Goal: Task Accomplishment & Management: Manage account settings

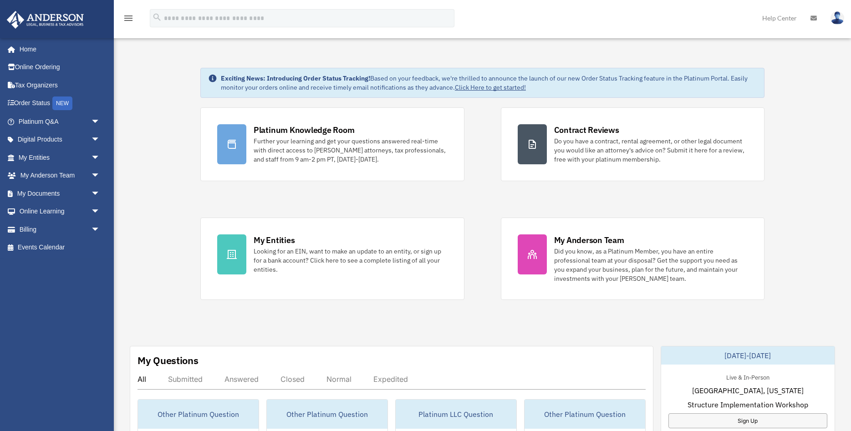
click at [34, 156] on link "My Entities arrow_drop_down" at bounding box center [59, 157] width 107 height 18
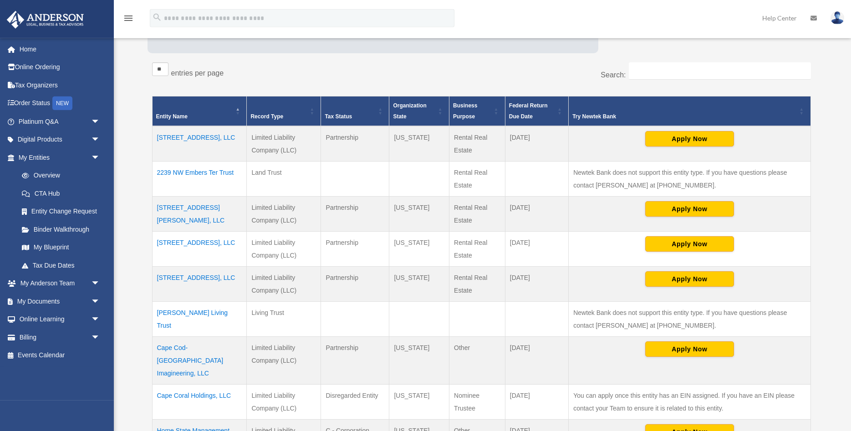
scroll to position [139, 0]
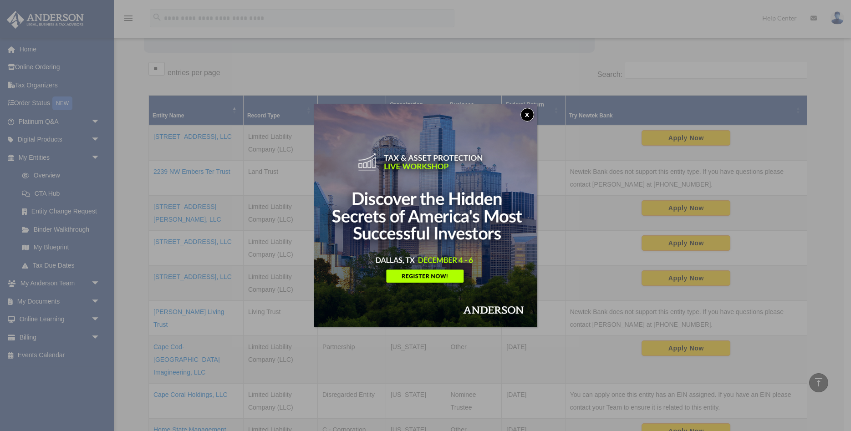
click at [528, 116] on button "x" at bounding box center [528, 115] width 14 height 14
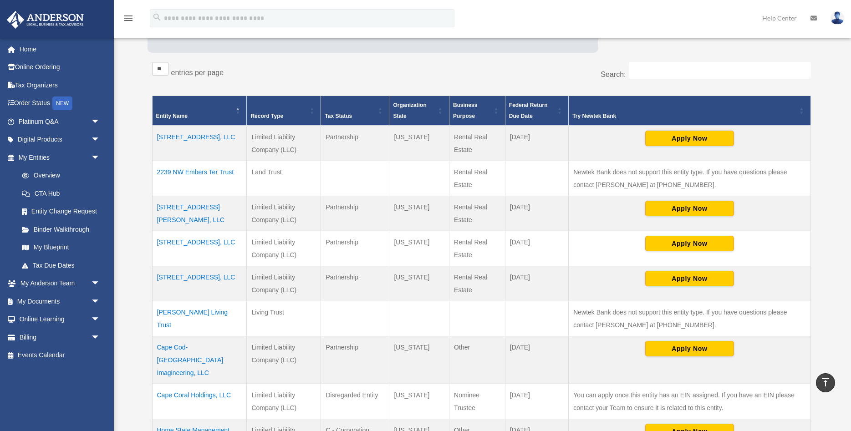
click at [197, 350] on td "Cape Cod-Cape Coral Imagineering, LLC" at bounding box center [199, 360] width 95 height 48
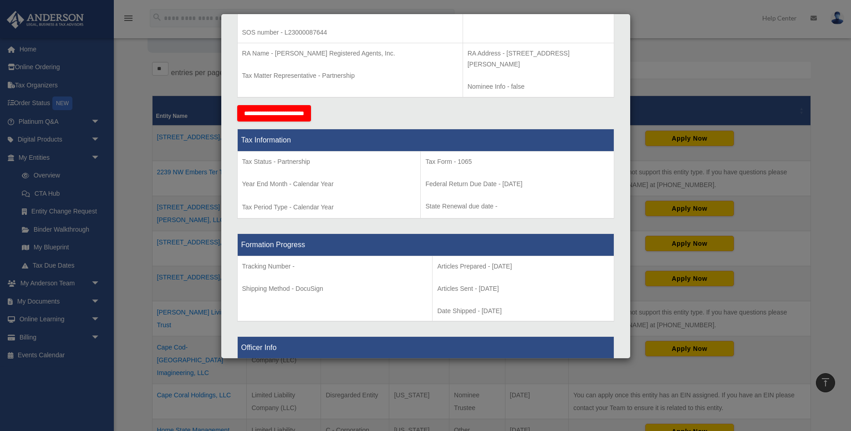
scroll to position [0, 0]
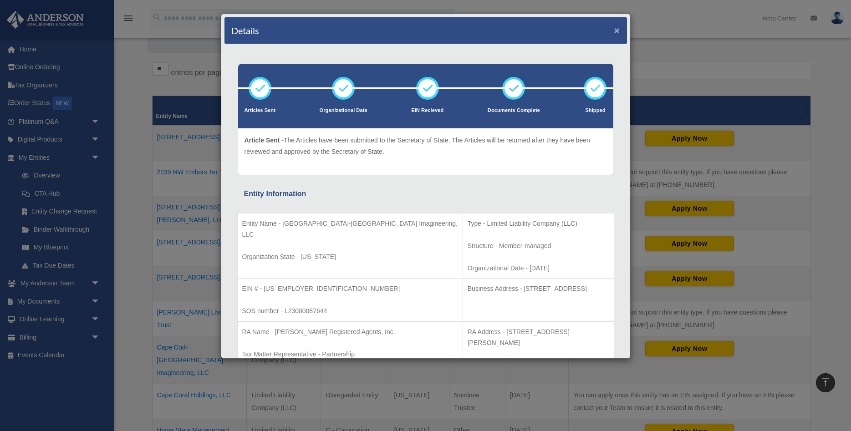
click at [617, 29] on button "×" at bounding box center [617, 31] width 6 height 10
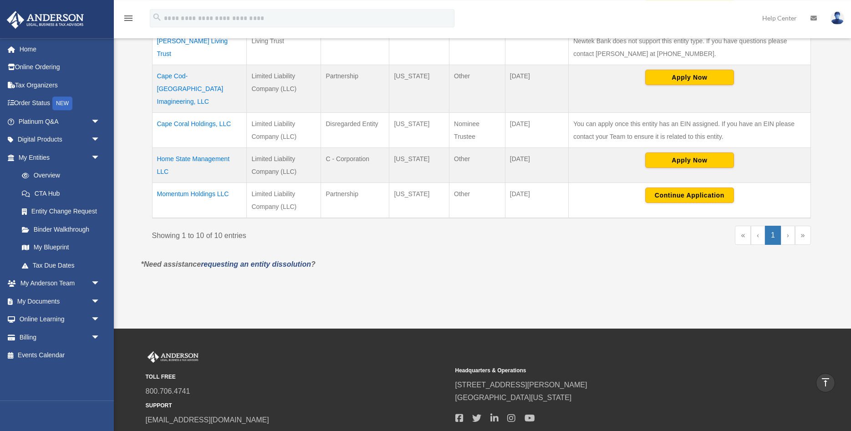
scroll to position [418, 0]
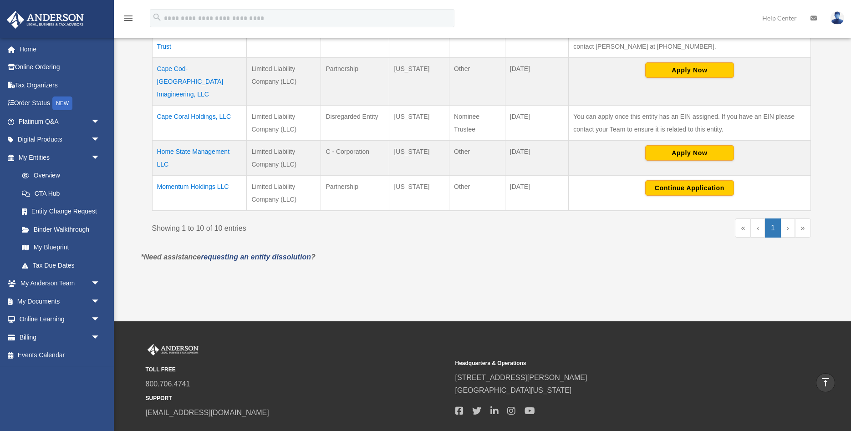
click at [192, 140] on td "Home State Management LLC" at bounding box center [199, 157] width 95 height 35
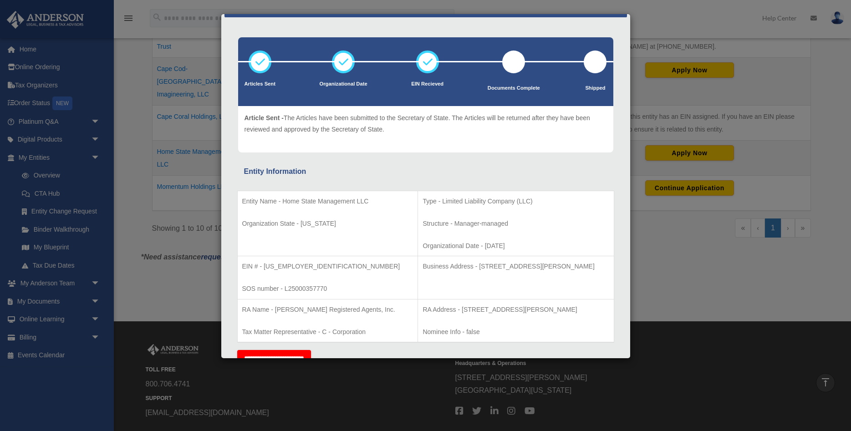
scroll to position [24, 0]
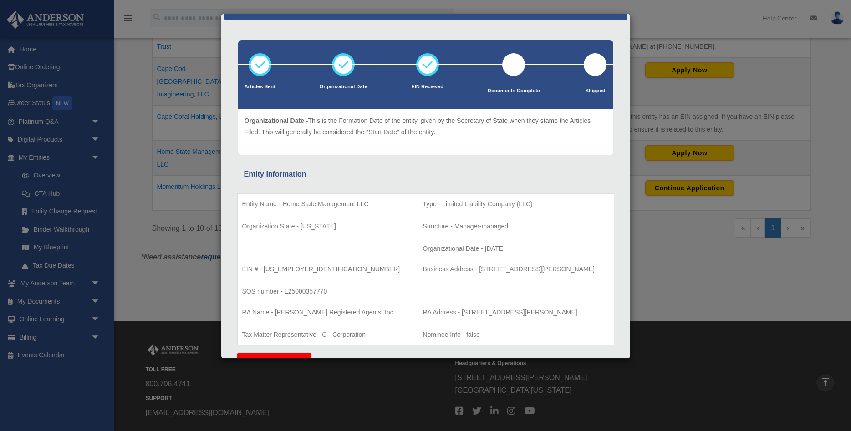
click at [43, 297] on div "Details × Articles Sent Organizational Date" at bounding box center [425, 215] width 851 height 431
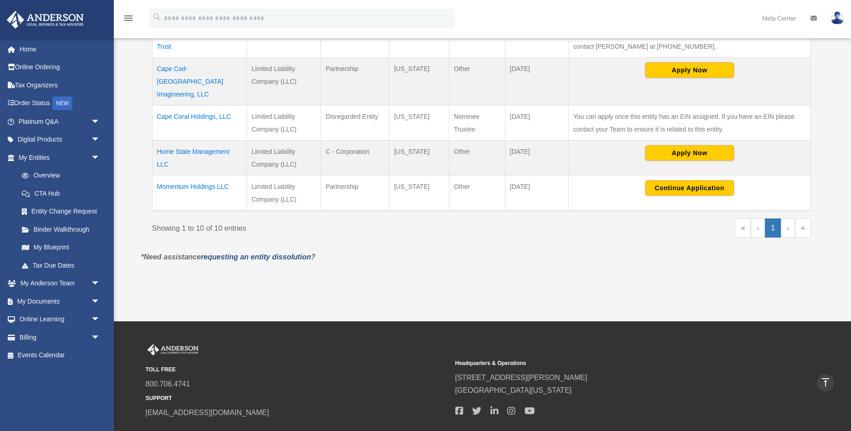
click at [43, 299] on div at bounding box center [425, 215] width 851 height 431
click at [51, 298] on link "My Documents arrow_drop_down" at bounding box center [59, 301] width 107 height 18
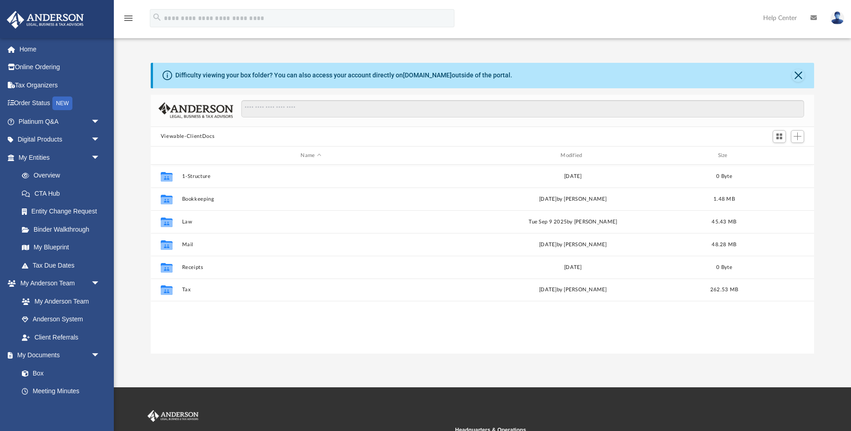
scroll to position [207, 664]
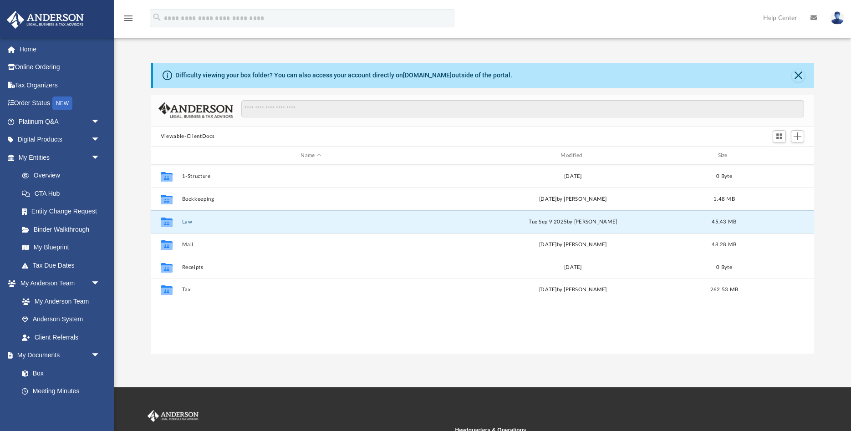
click at [188, 221] on button "Law" at bounding box center [311, 222] width 258 height 6
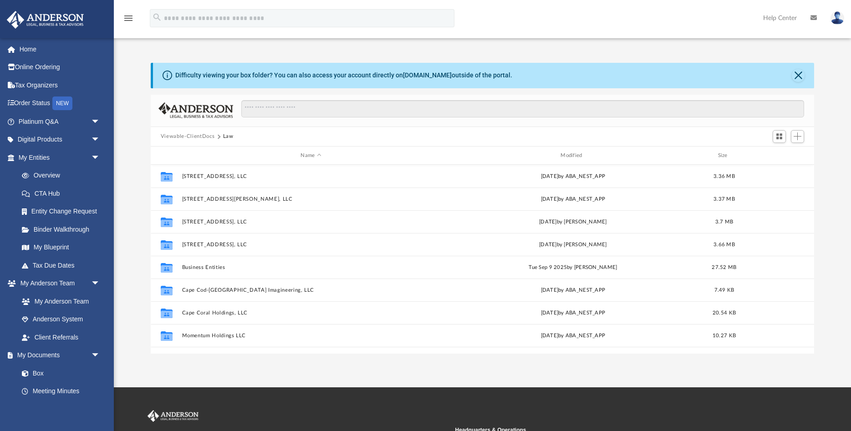
click at [200, 138] on button "Viewable-ClientDocs" at bounding box center [188, 137] width 54 height 8
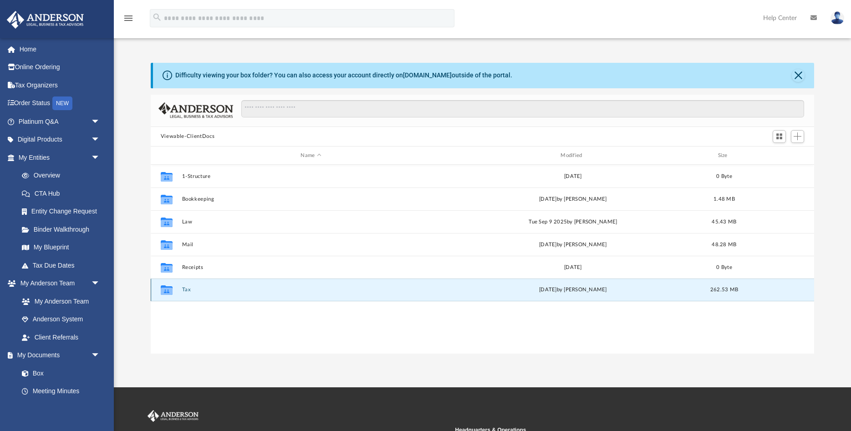
click at [185, 291] on button "Tax" at bounding box center [311, 290] width 258 height 6
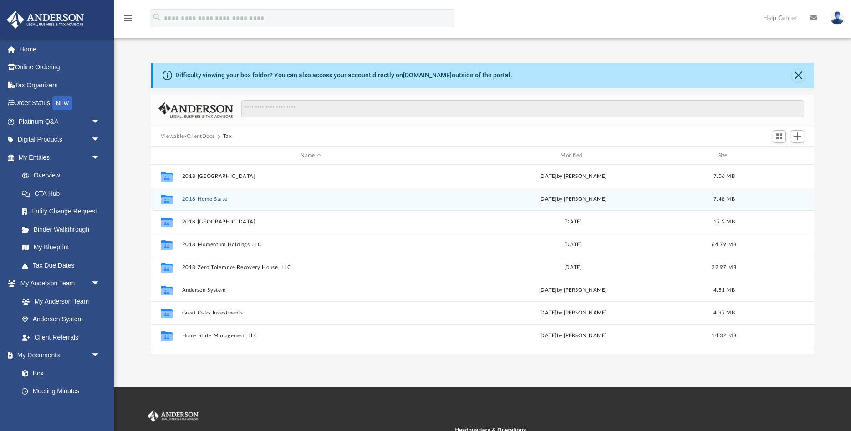
click at [200, 199] on button "2018 Home State" at bounding box center [311, 199] width 258 height 6
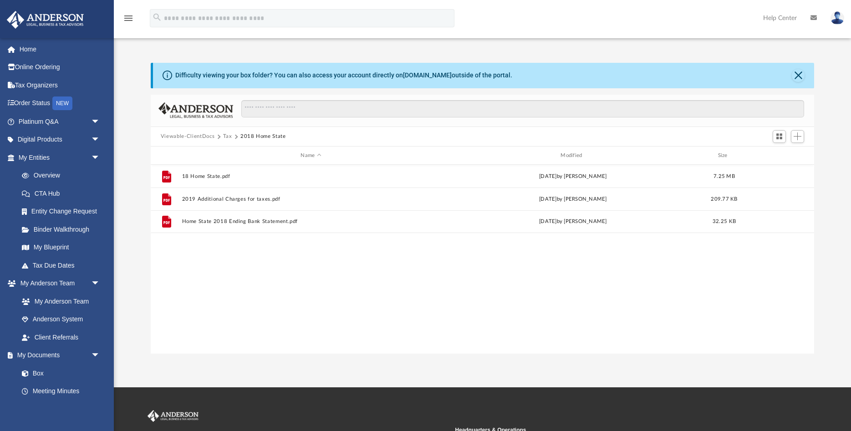
click at [225, 136] on button "Tax" at bounding box center [227, 137] width 9 height 8
click at [195, 138] on button "Viewable-ClientDocs" at bounding box center [188, 137] width 54 height 8
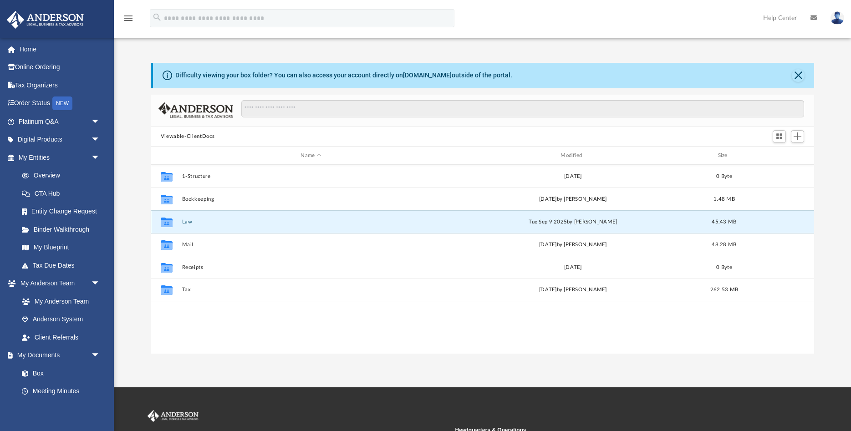
click at [189, 221] on button "Law" at bounding box center [311, 222] width 258 height 6
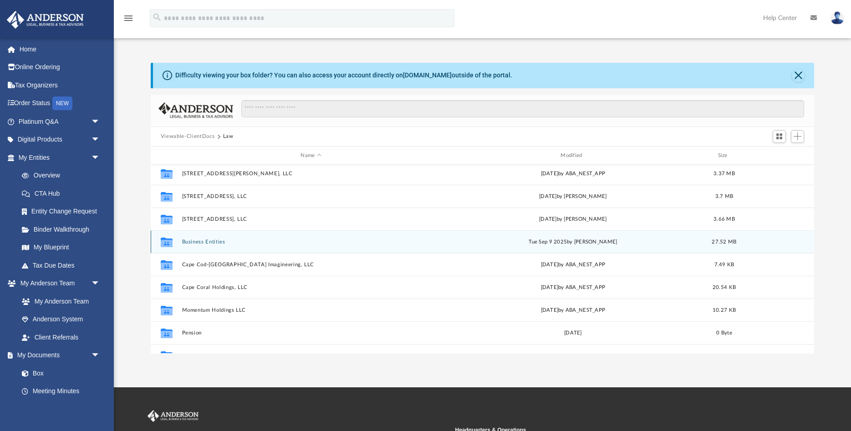
scroll to position [0, 0]
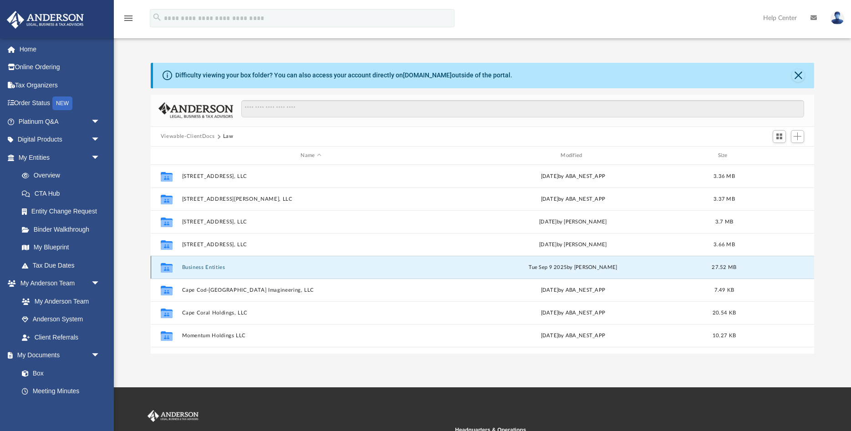
click at [212, 270] on button "Business Entities" at bounding box center [311, 268] width 258 height 6
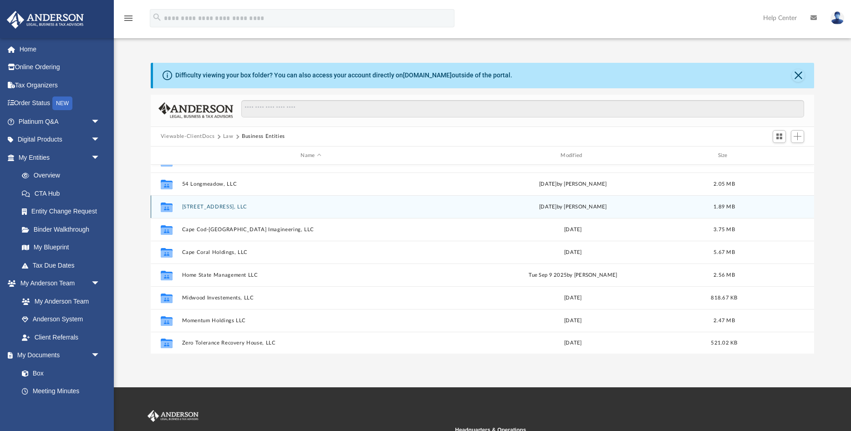
scroll to position [62, 0]
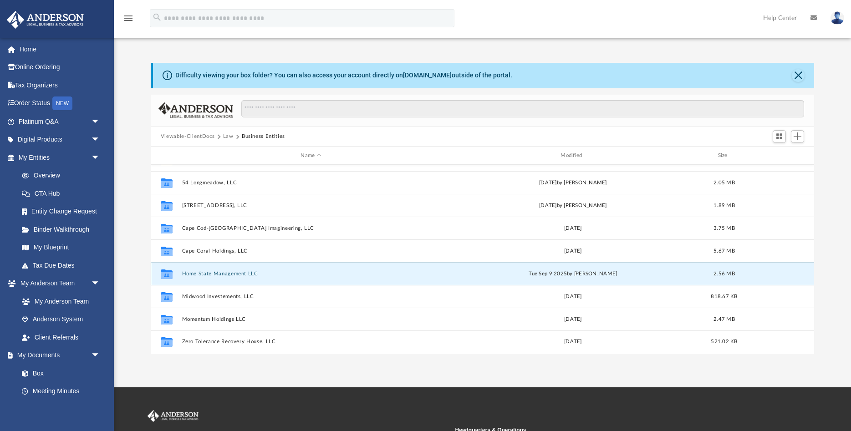
click at [231, 276] on button "Home State Management LLC" at bounding box center [311, 274] width 258 height 6
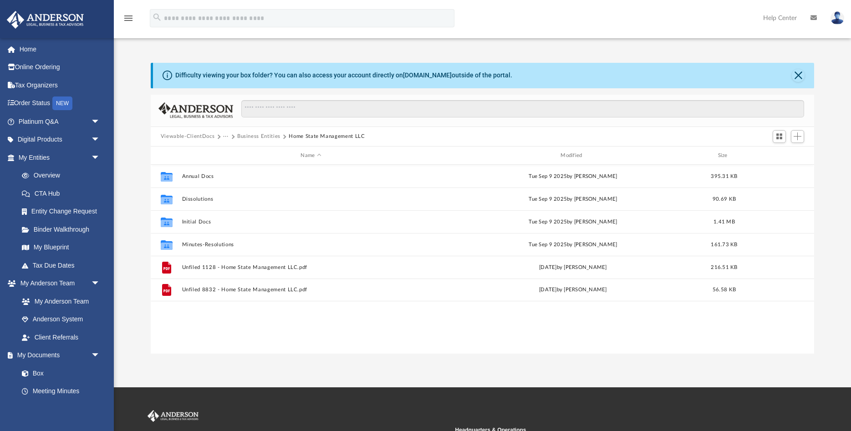
scroll to position [0, 0]
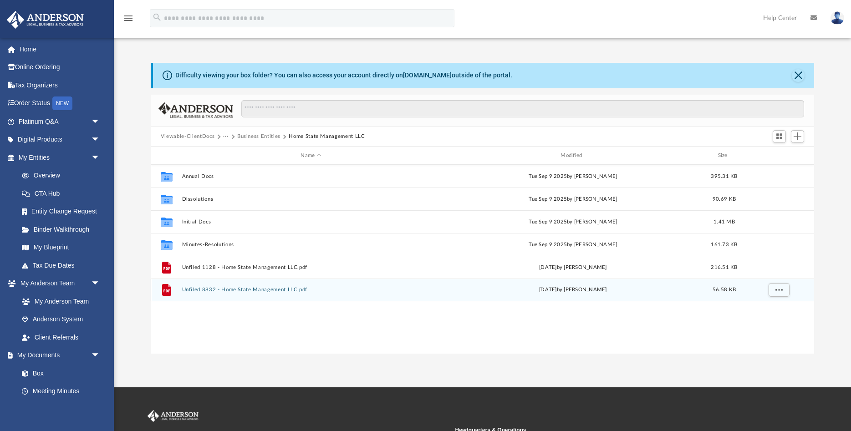
click at [241, 290] on button "Unfiled 8832 - Home State Management LLC.pdf" at bounding box center [311, 290] width 258 height 6
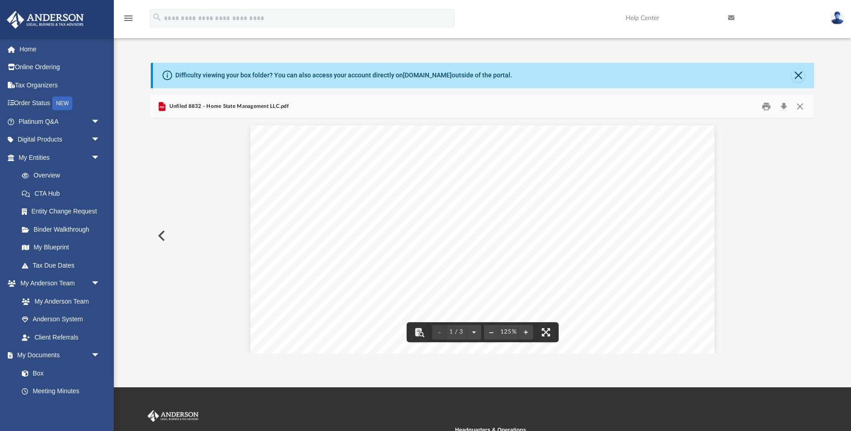
click at [836, 22] on img at bounding box center [838, 17] width 14 height 13
click at [798, 74] on button "Close" at bounding box center [798, 75] width 13 height 13
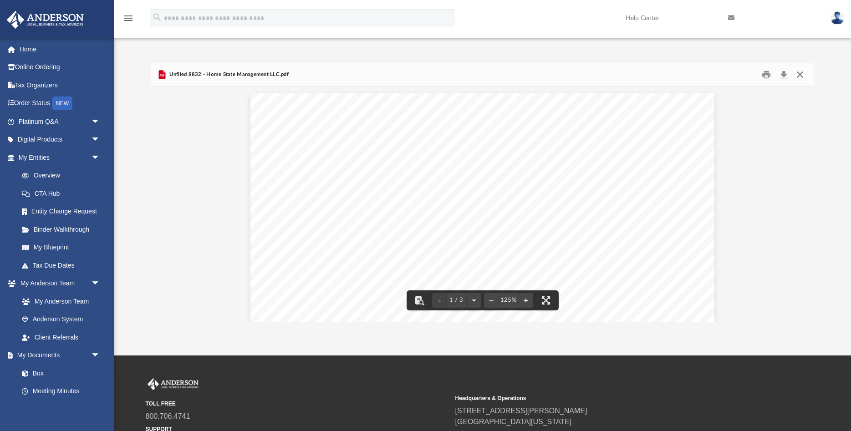
click at [801, 77] on button "Close" at bounding box center [800, 74] width 16 height 14
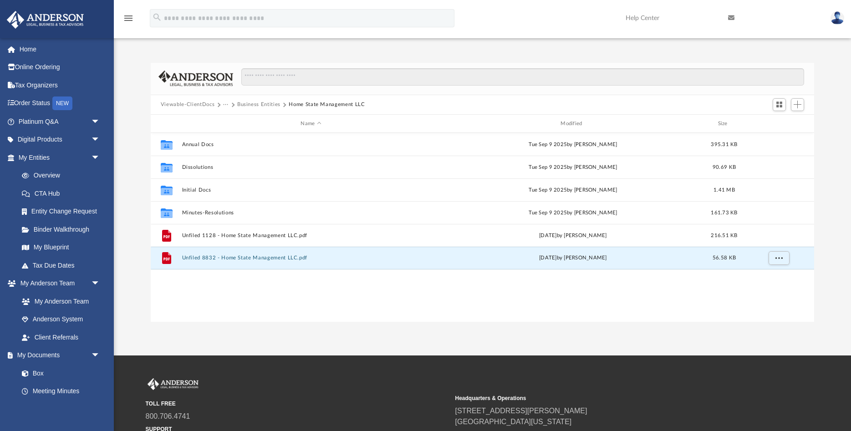
click at [184, 102] on button "Viewable-ClientDocs" at bounding box center [188, 105] width 54 height 8
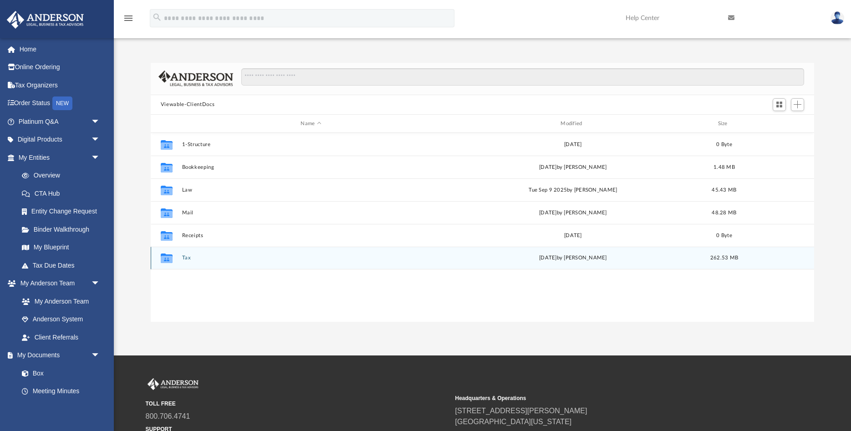
click at [185, 256] on button "Tax" at bounding box center [311, 259] width 258 height 6
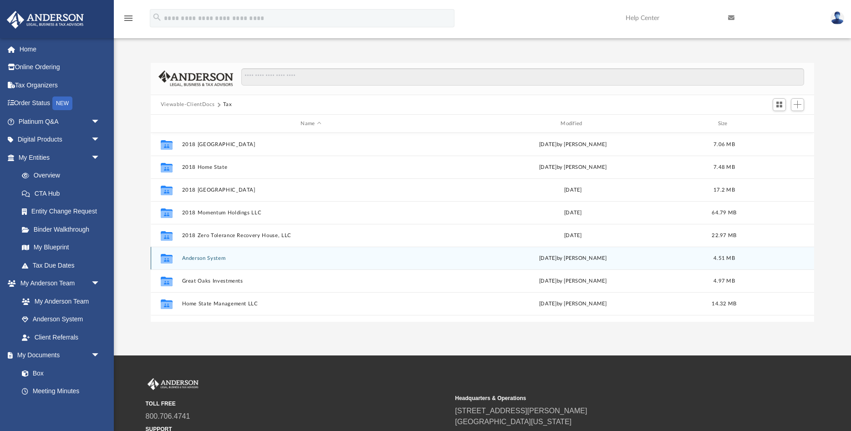
click at [199, 260] on button "Anderson System" at bounding box center [311, 259] width 258 height 6
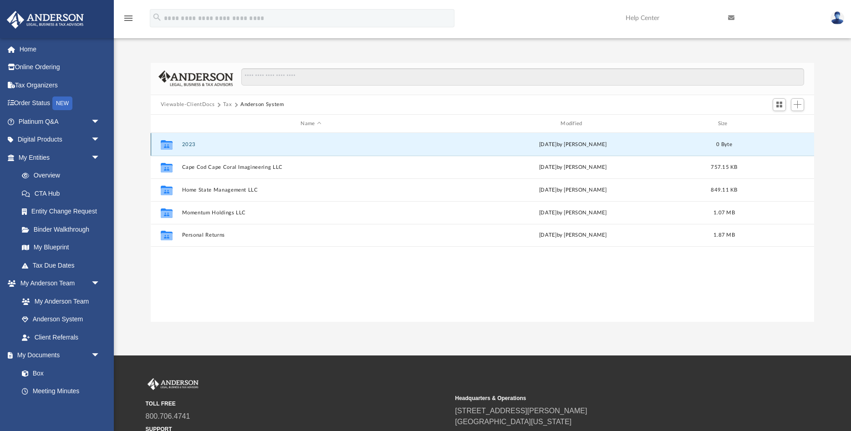
click at [187, 144] on button "2023" at bounding box center [311, 145] width 258 height 6
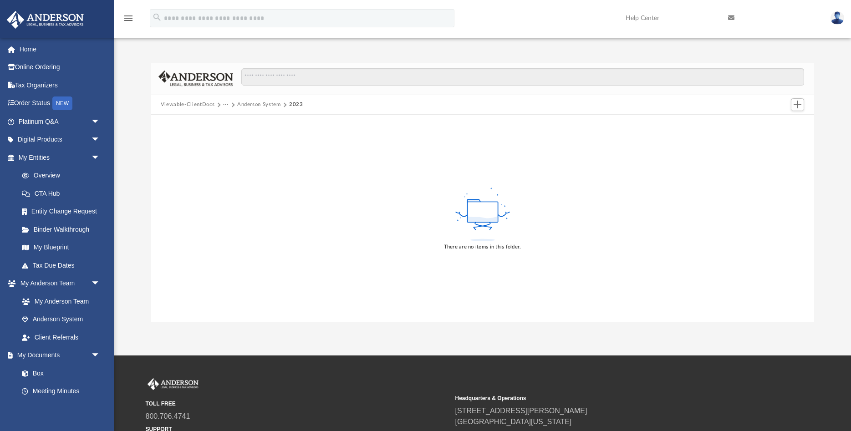
click at [265, 105] on button "Anderson System" at bounding box center [259, 105] width 44 height 8
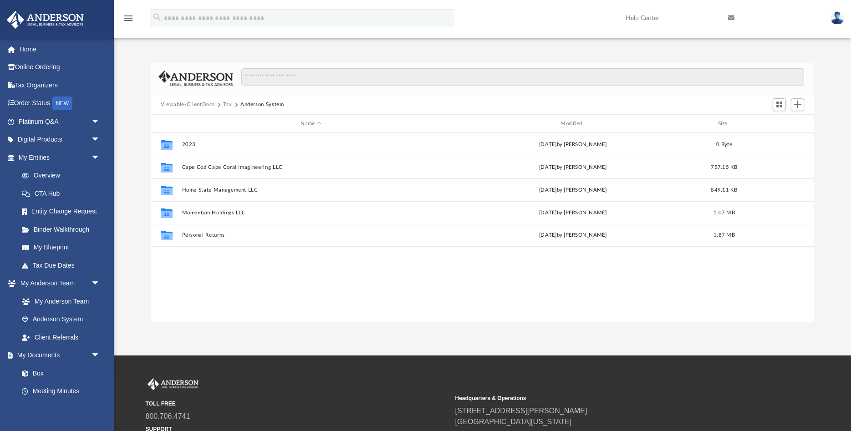
scroll to position [207, 664]
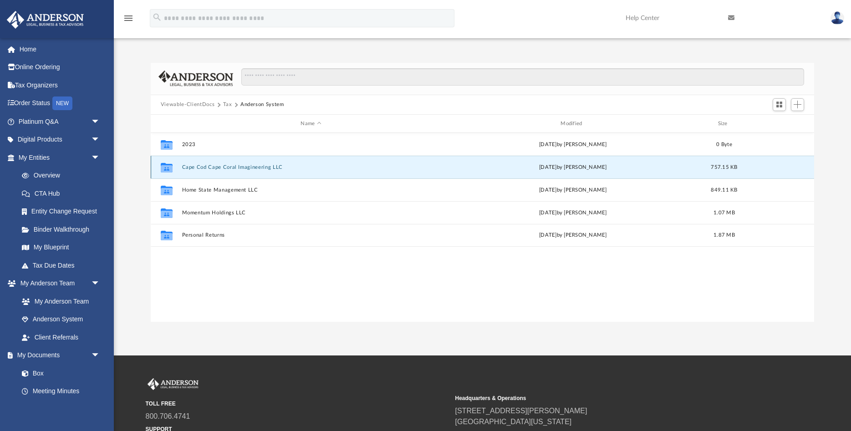
click at [205, 169] on button "Cape Cod Cape Coral Imagineering LLC" at bounding box center [311, 167] width 258 height 6
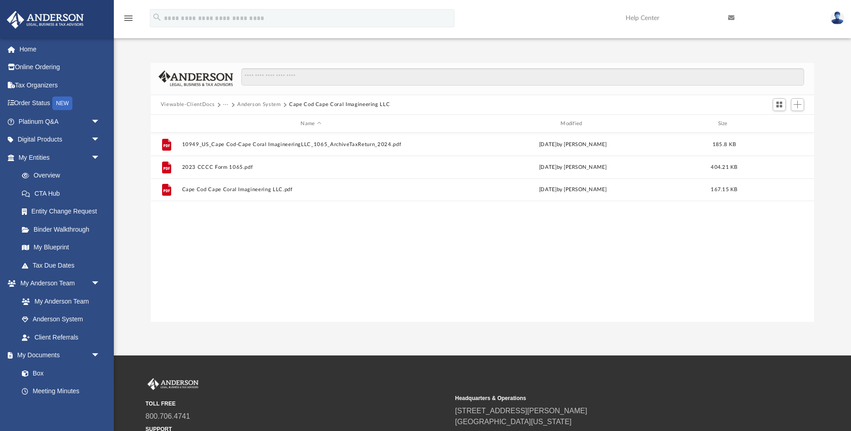
click at [252, 105] on button "Anderson System" at bounding box center [259, 105] width 44 height 8
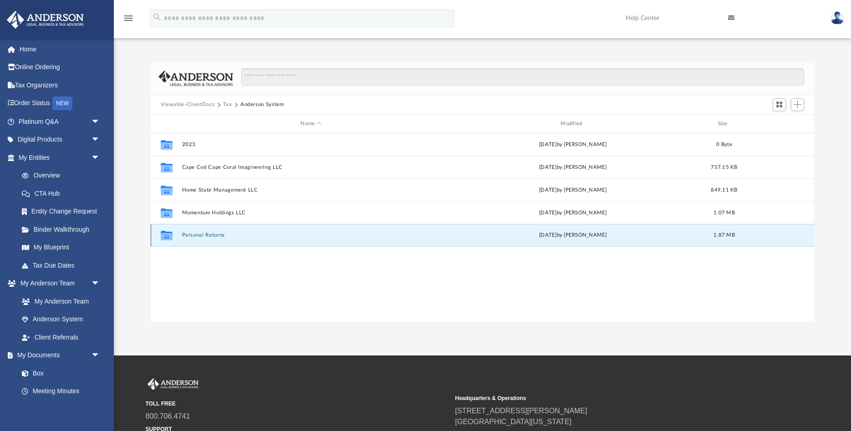
click at [203, 235] on button "Personal Returns" at bounding box center [311, 236] width 258 height 6
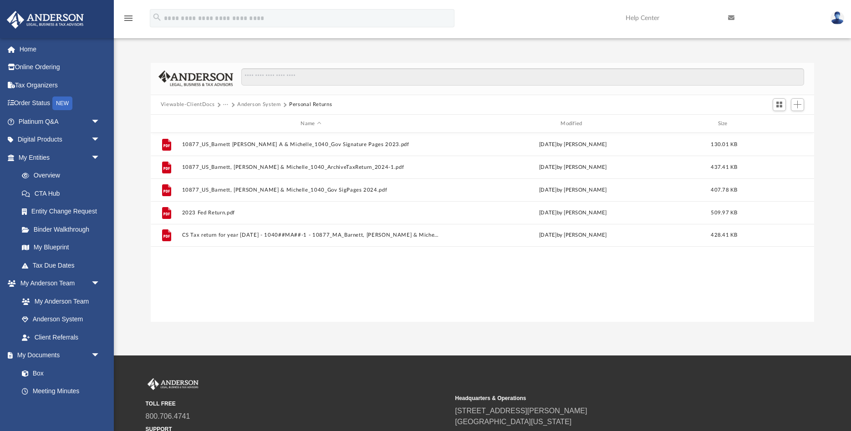
click at [260, 103] on button "Anderson System" at bounding box center [259, 105] width 44 height 8
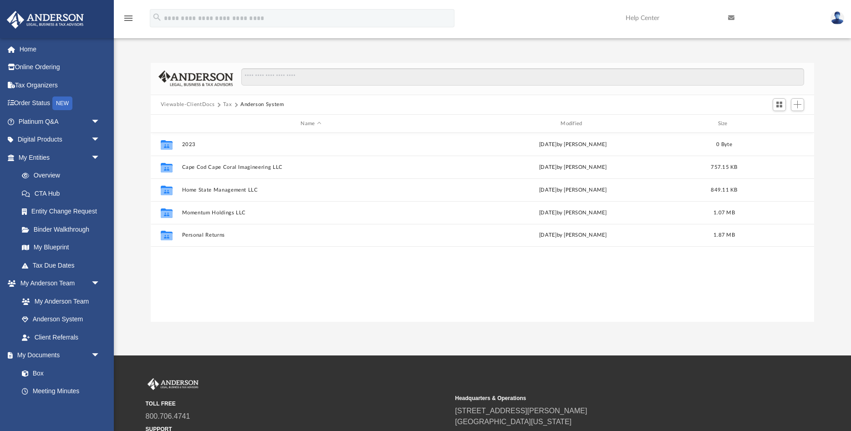
click at [186, 105] on button "Viewable-ClientDocs" at bounding box center [188, 105] width 54 height 8
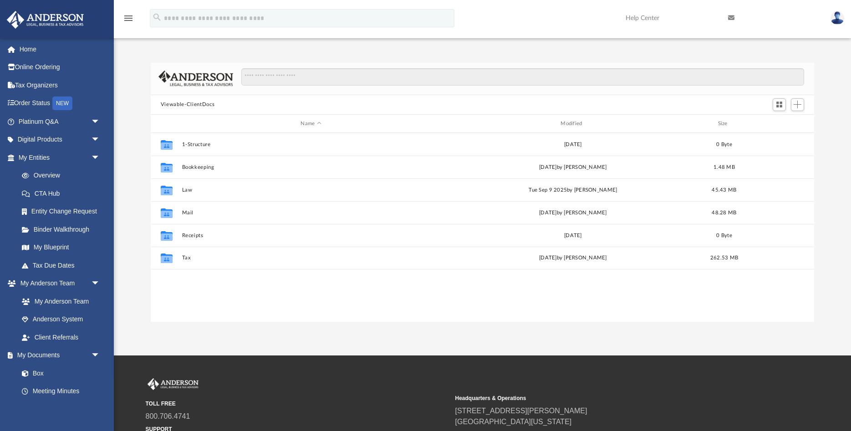
click at [840, 20] on img at bounding box center [838, 17] width 14 height 13
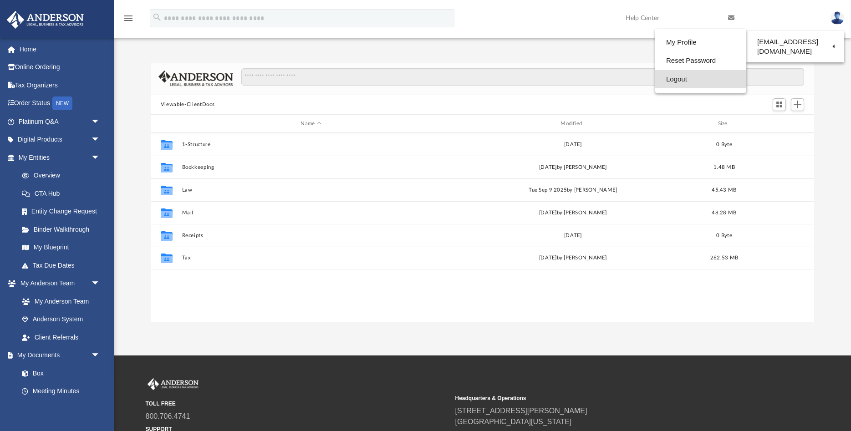
click at [660, 81] on link "Logout" at bounding box center [700, 79] width 91 height 19
